Goal: Information Seeking & Learning: Learn about a topic

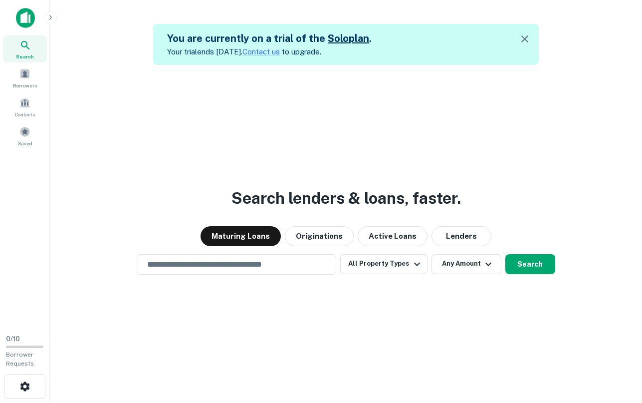
click at [18, 13] on img at bounding box center [25, 18] width 19 height 20
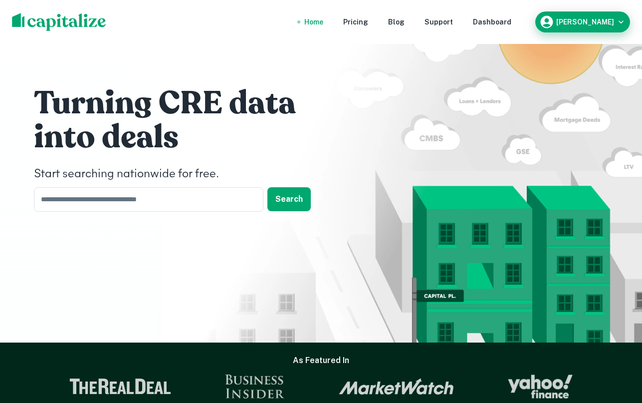
click at [622, 21] on icon "button" at bounding box center [621, 22] width 10 height 10
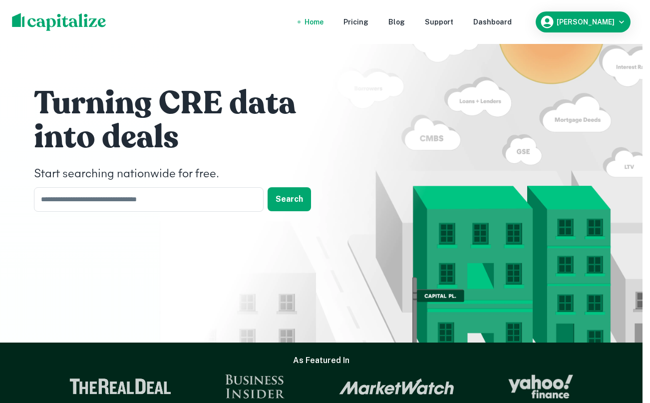
click at [367, 402] on div at bounding box center [321, 403] width 642 height 0
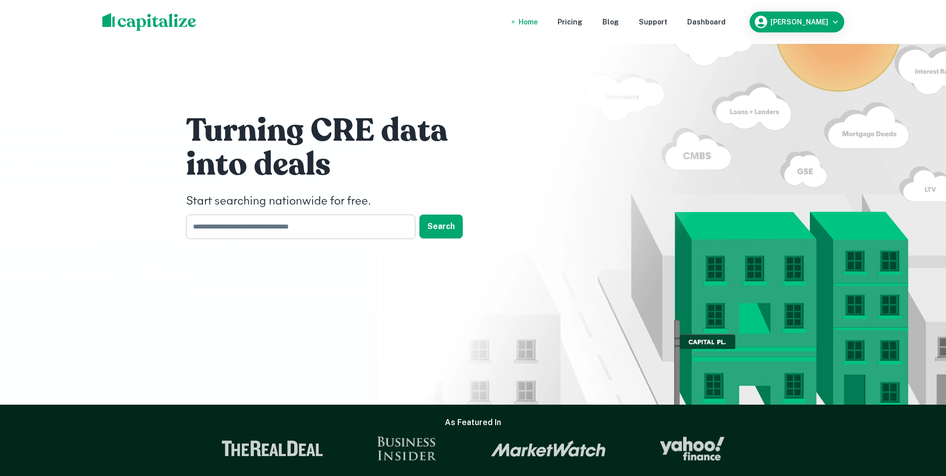
click at [366, 231] on input "text" at bounding box center [297, 227] width 223 height 24
click at [301, 224] on input "text" at bounding box center [297, 227] width 223 height 24
click at [292, 235] on input "text" at bounding box center [297, 227] width 223 height 24
paste input "**********"
type input "**********"
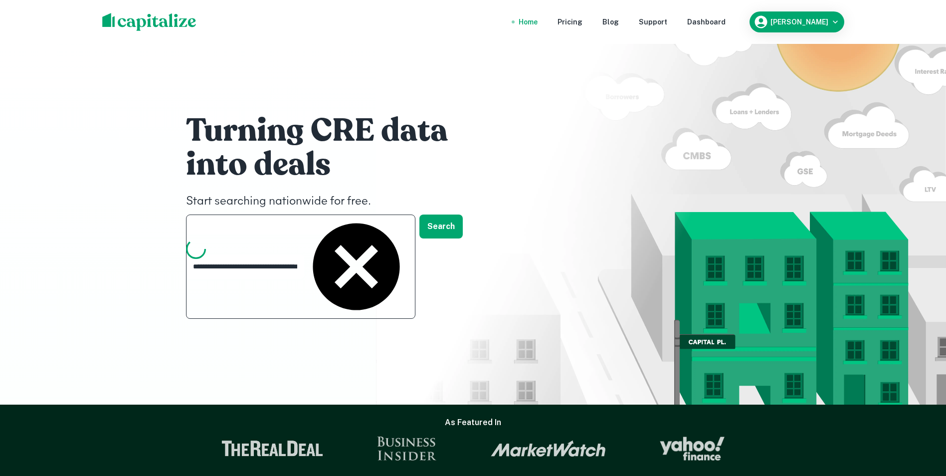
drag, startPoint x: 360, startPoint y: 228, endPoint x: 117, endPoint y: 233, distance: 242.5
click at [117, 233] on div "**********" at bounding box center [473, 202] width 946 height 405
drag, startPoint x: 411, startPoint y: 223, endPoint x: 404, endPoint y: 228, distance: 8.8
click at [410, 223] on div "**********" at bounding box center [300, 267] width 229 height 104
click at [400, 228] on icon at bounding box center [356, 266] width 87 height 87
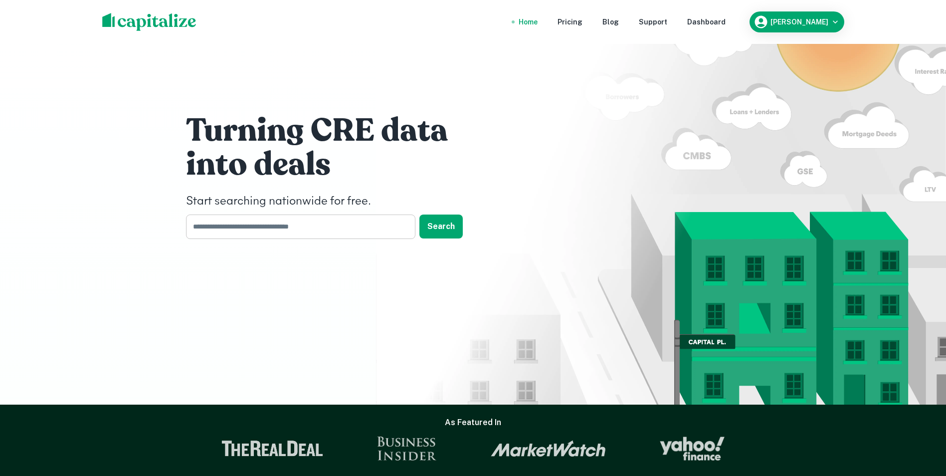
click at [334, 225] on input "text" at bounding box center [297, 227] width 223 height 24
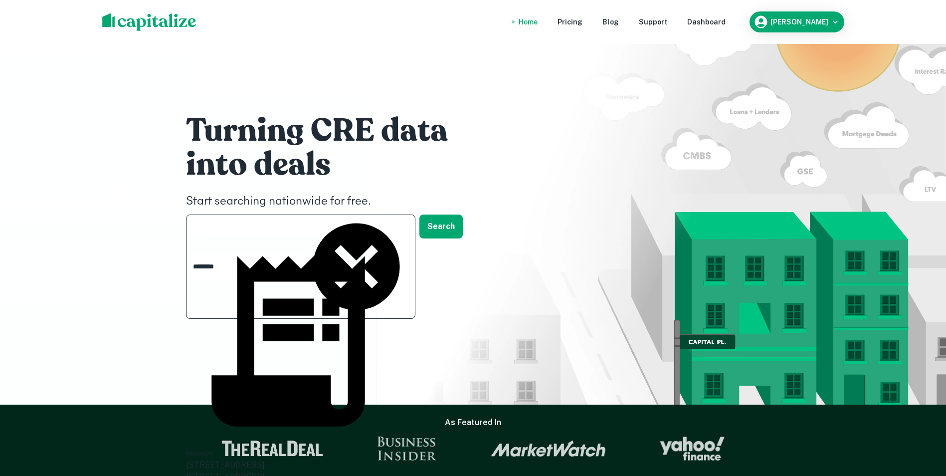
type input "********"
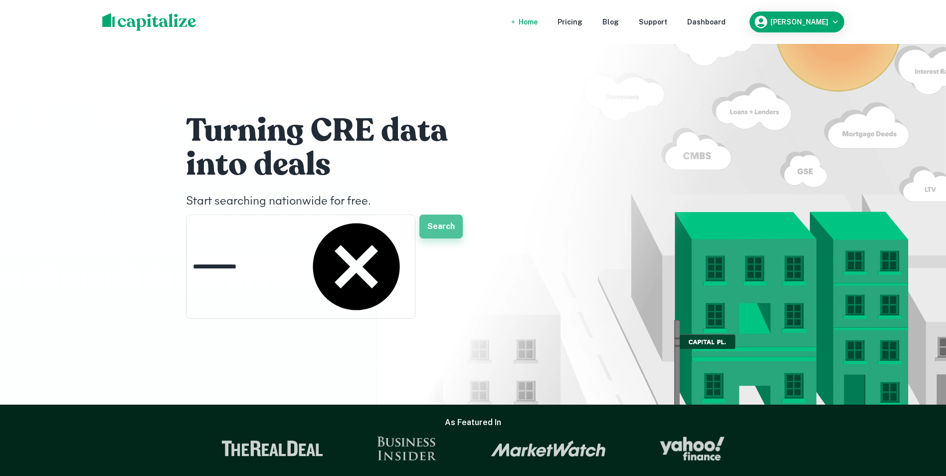
click at [442, 225] on button "Search" at bounding box center [441, 227] width 43 height 24
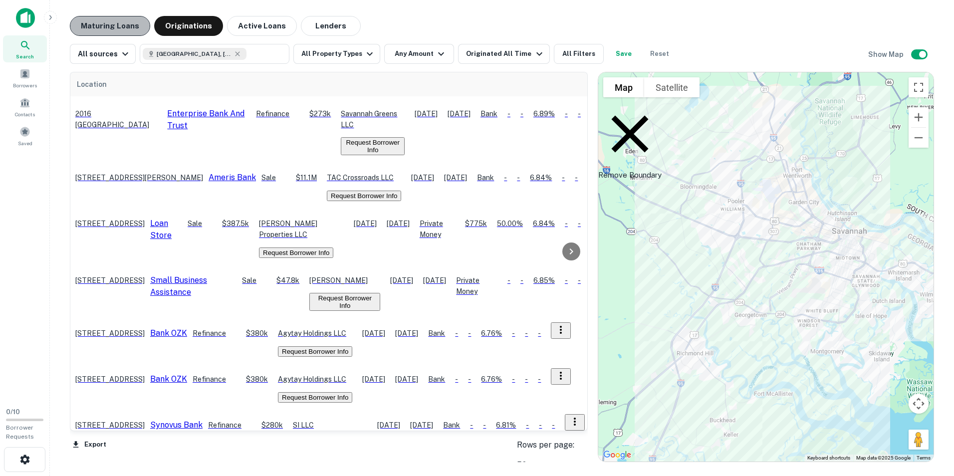
click at [125, 26] on button "Maturing Loans" at bounding box center [110, 26] width 80 height 20
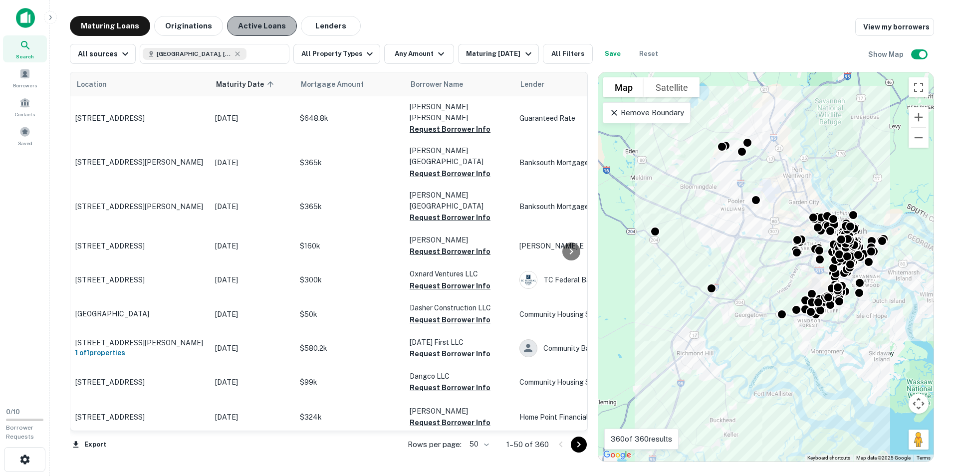
click at [270, 26] on button "Active Loans" at bounding box center [262, 26] width 70 height 20
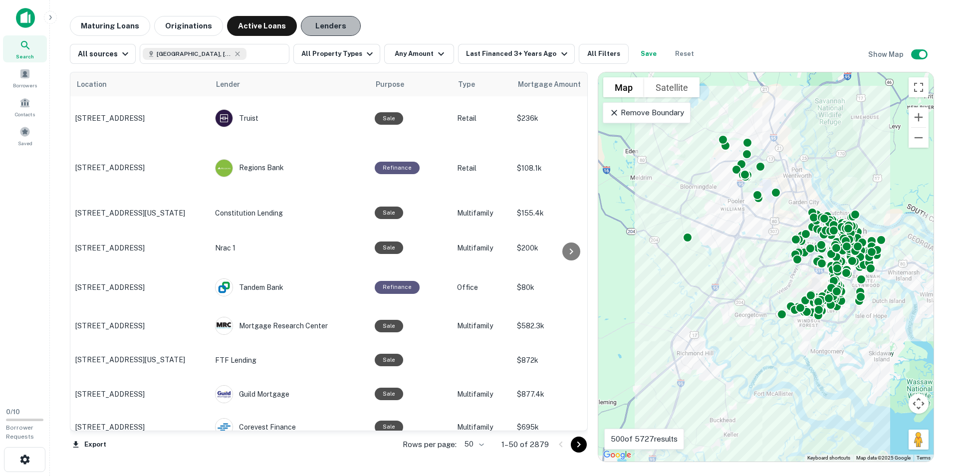
click at [336, 30] on button "Lenders" at bounding box center [331, 26] width 60 height 20
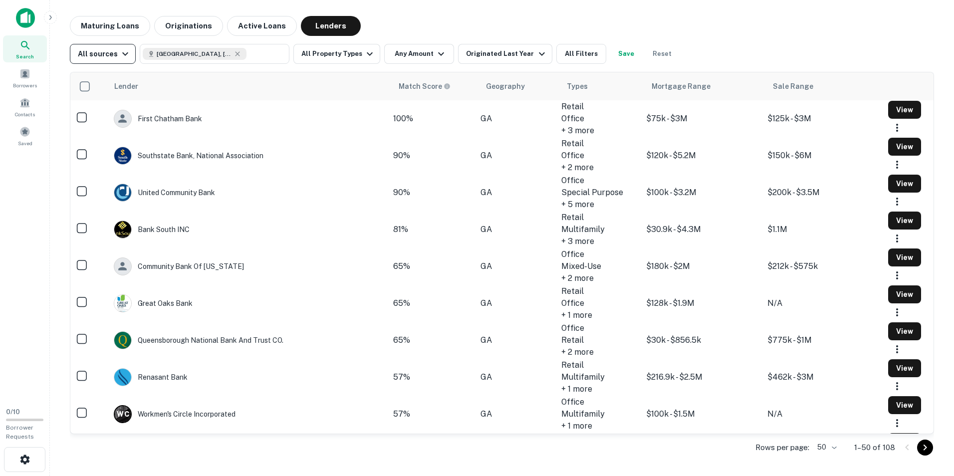
click at [108, 57] on div "All sources" at bounding box center [104, 54] width 53 height 12
click at [108, 402] on div at bounding box center [477, 476] width 954 height 0
click at [108, 53] on div "All sources" at bounding box center [104, 54] width 53 height 12
click at [110, 402] on div at bounding box center [477, 476] width 954 height 0
click at [373, 59] on div "All sources [GEOGRAPHIC_DATA], [GEOGRAPHIC_DATA], [GEOGRAPHIC_DATA] ​ All Prope…" at bounding box center [374, 54] width 608 height 20
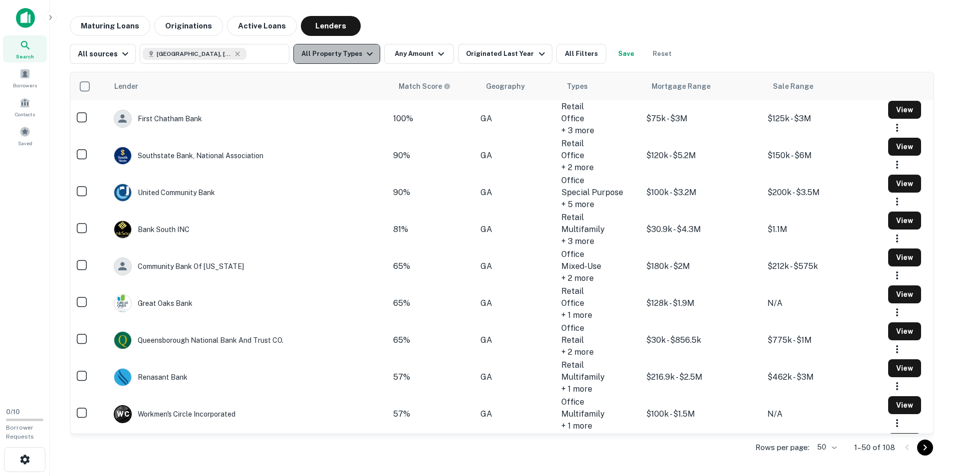
click at [346, 56] on button "All Property Types" at bounding box center [336, 54] width 87 height 20
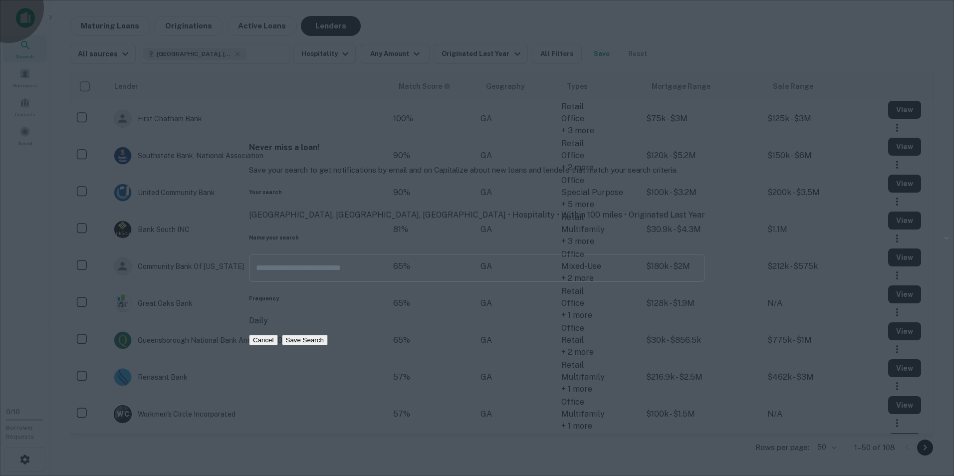
click at [278, 345] on button "Cancel" at bounding box center [263, 340] width 29 height 10
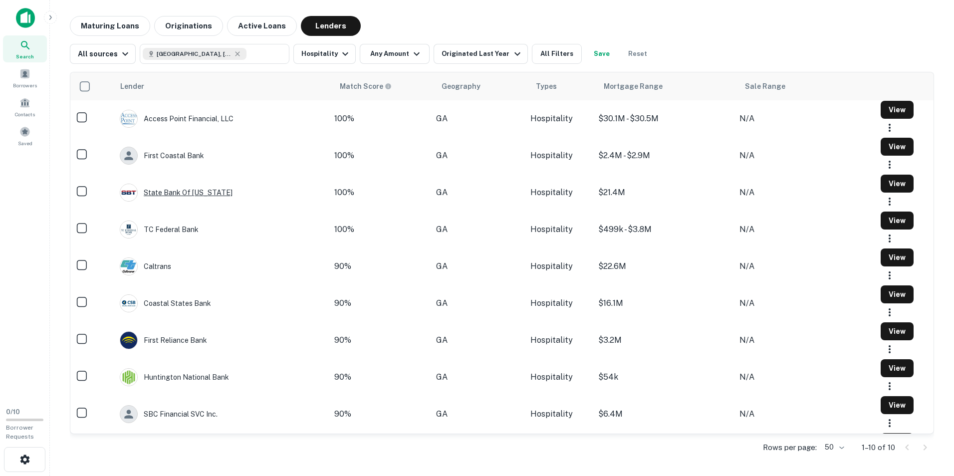
click at [207, 202] on div "State Bank Of [US_STATE]" at bounding box center [176, 193] width 113 height 18
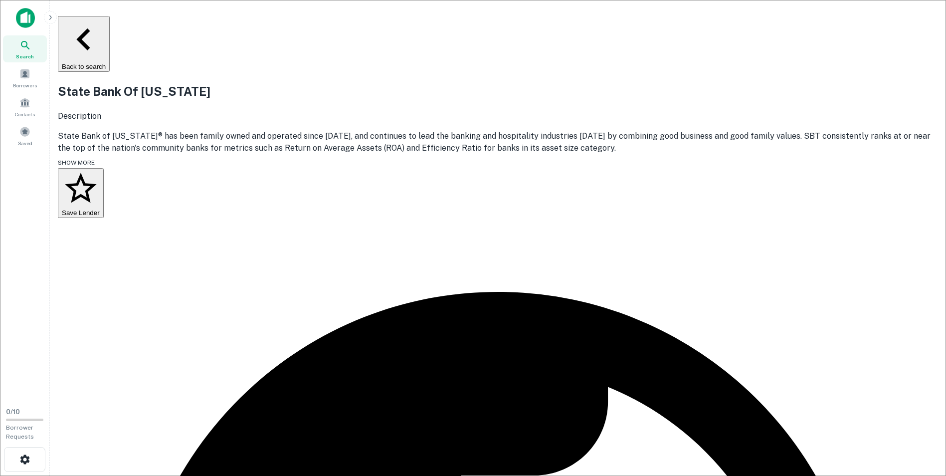
click at [95, 163] on span "SHOW MORE" at bounding box center [76, 162] width 37 height 7
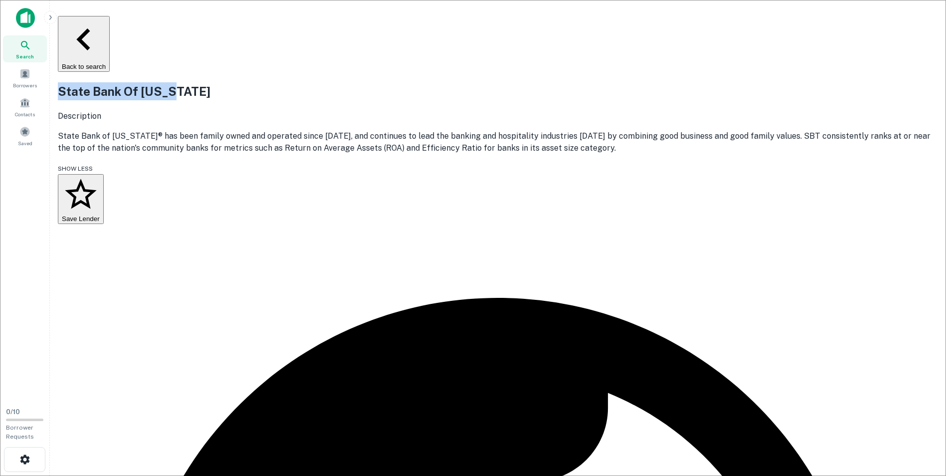
drag, startPoint x: 133, startPoint y: 93, endPoint x: 362, endPoint y: 101, distance: 228.6
click at [362, 100] on div "State Bank Of [US_STATE]" at bounding box center [498, 91] width 881 height 18
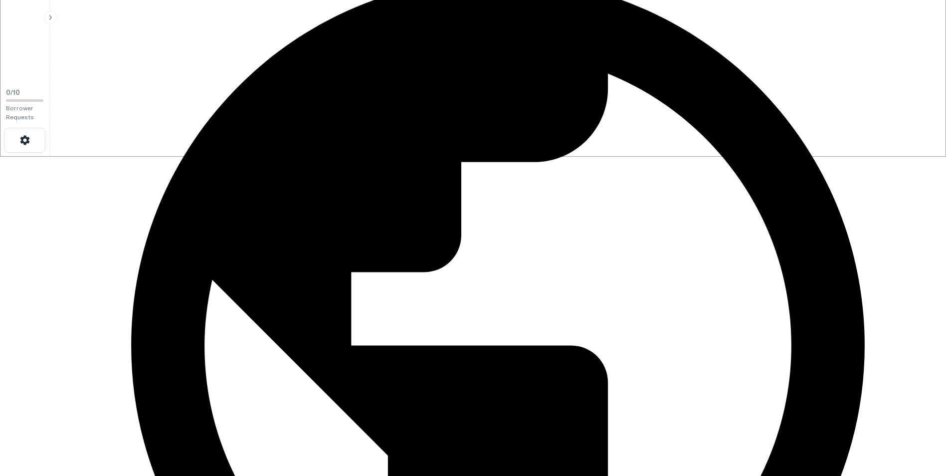
drag, startPoint x: 330, startPoint y: 357, endPoint x: 195, endPoint y: 385, distance: 138.0
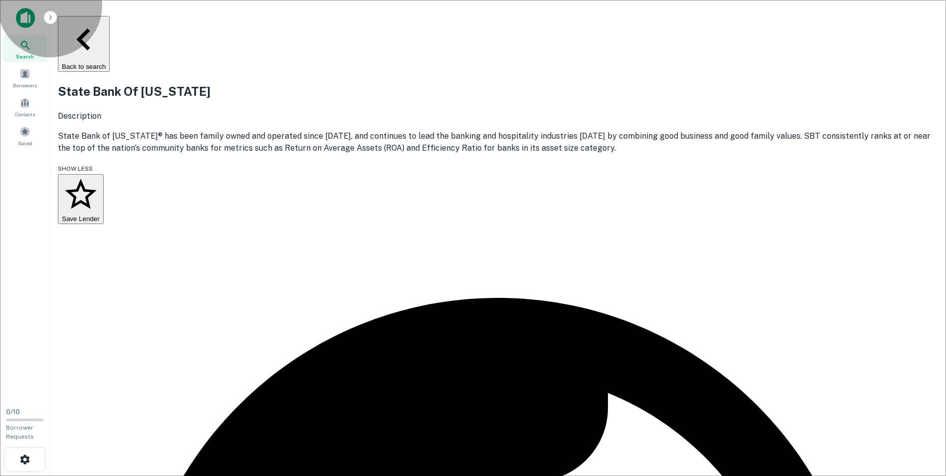
click at [110, 21] on button "Back to search" at bounding box center [84, 44] width 52 height 56
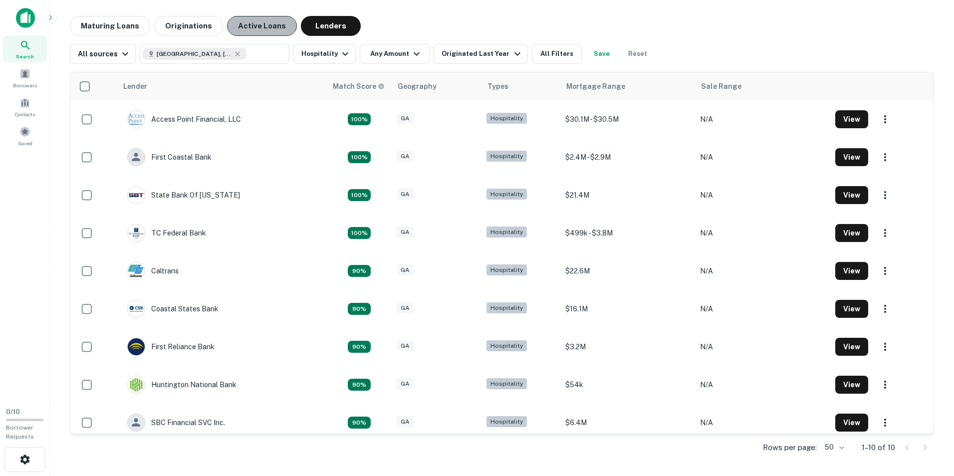
click at [269, 22] on button "Active Loans" at bounding box center [262, 26] width 70 height 20
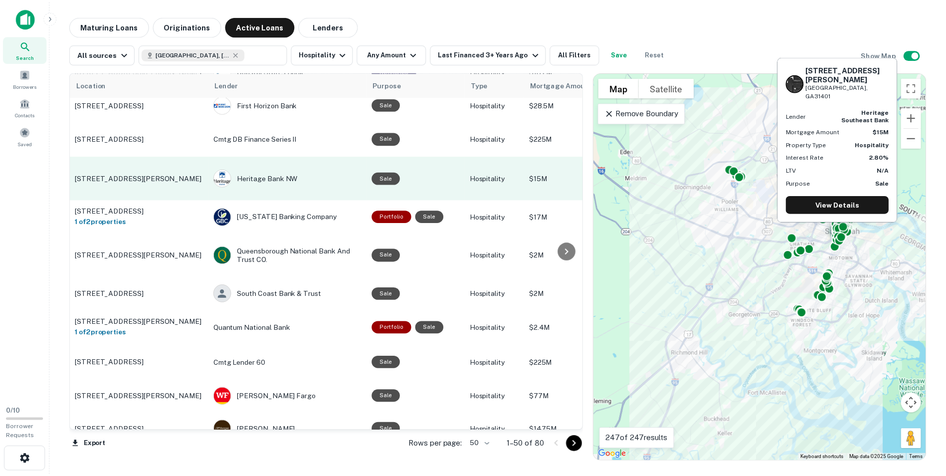
scroll to position [299, 0]
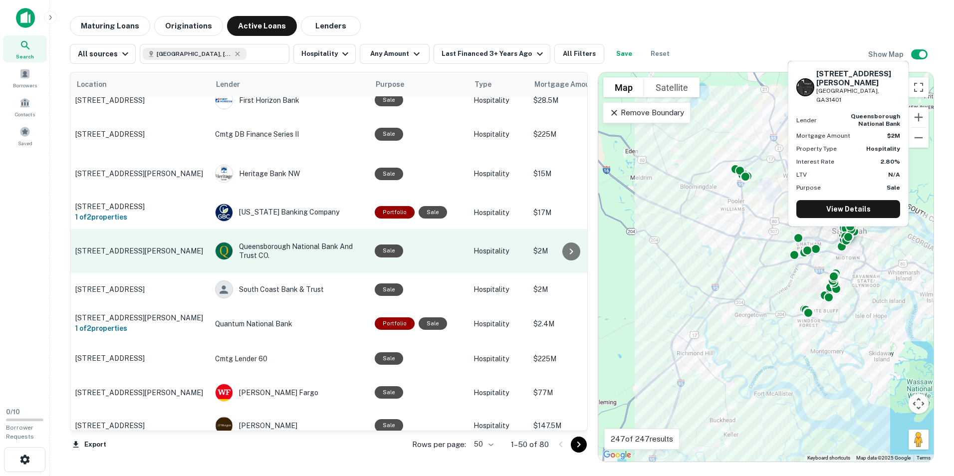
click at [133, 246] on p "[STREET_ADDRESS][PERSON_NAME]" at bounding box center [140, 250] width 130 height 9
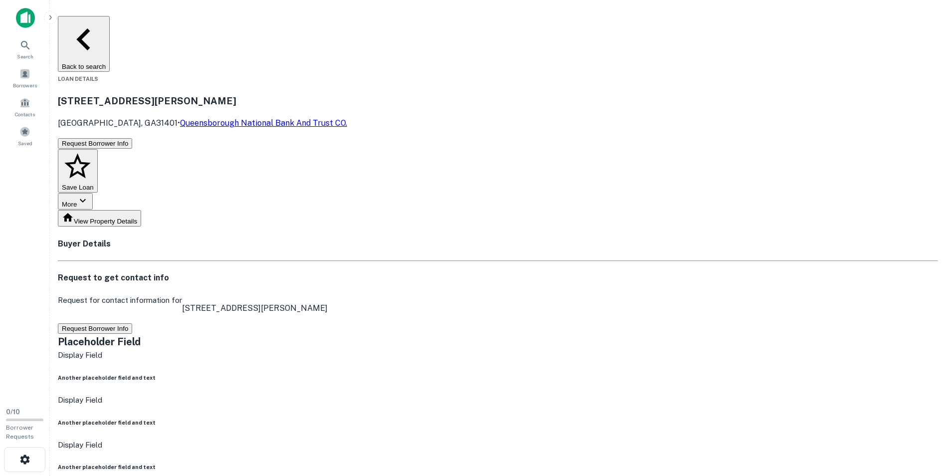
click at [110, 20] on button "Back to search" at bounding box center [84, 44] width 52 height 56
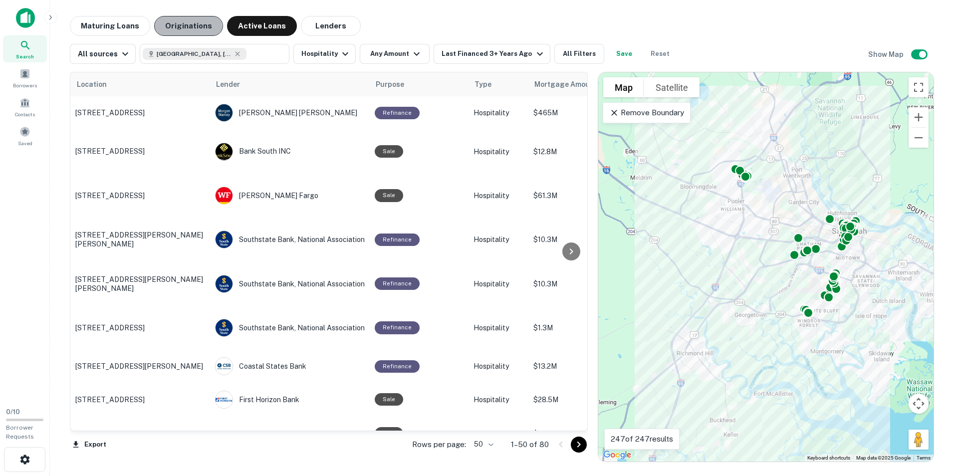
click at [175, 31] on button "Originations" at bounding box center [188, 26] width 69 height 20
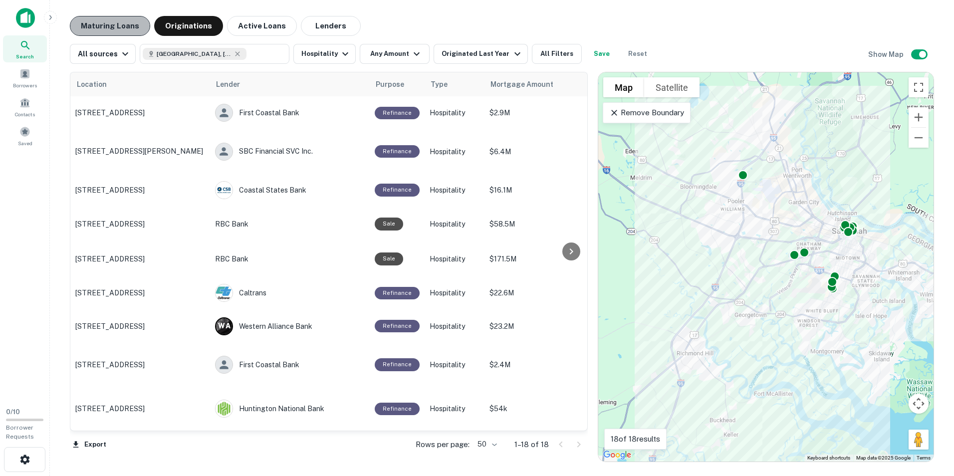
click at [99, 33] on button "Maturing Loans" at bounding box center [110, 26] width 80 height 20
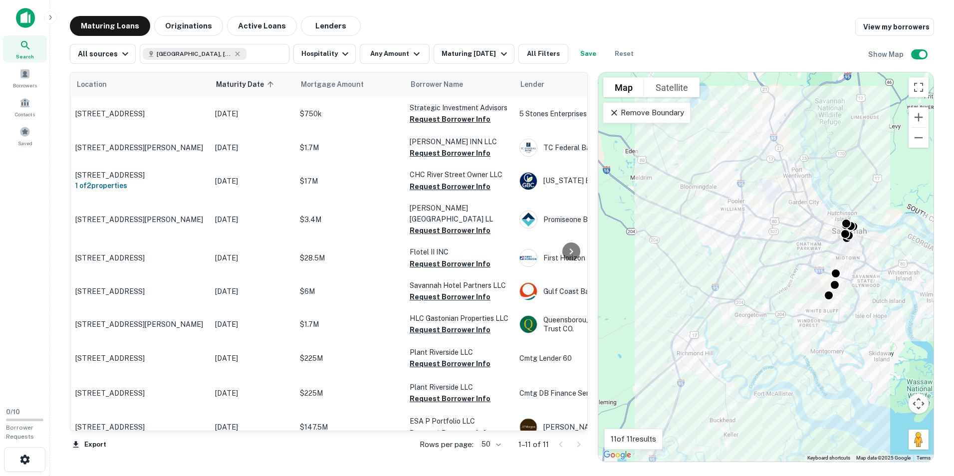
drag, startPoint x: 821, startPoint y: 43, endPoint x: 847, endPoint y: 10, distance: 42.2
click at [642, 43] on div "All sources [GEOGRAPHIC_DATA], [GEOGRAPHIC_DATA], [GEOGRAPHIC_DATA] ​ Hospitali…" at bounding box center [502, 50] width 864 height 28
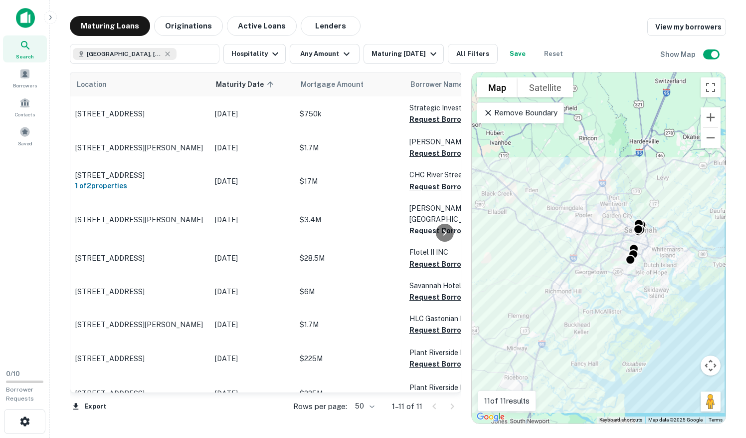
click at [452, 31] on div "Maturing Loans Originations Active Loans Lenders View my borrowers" at bounding box center [398, 26] width 657 height 20
